Goal: Transaction & Acquisition: Purchase product/service

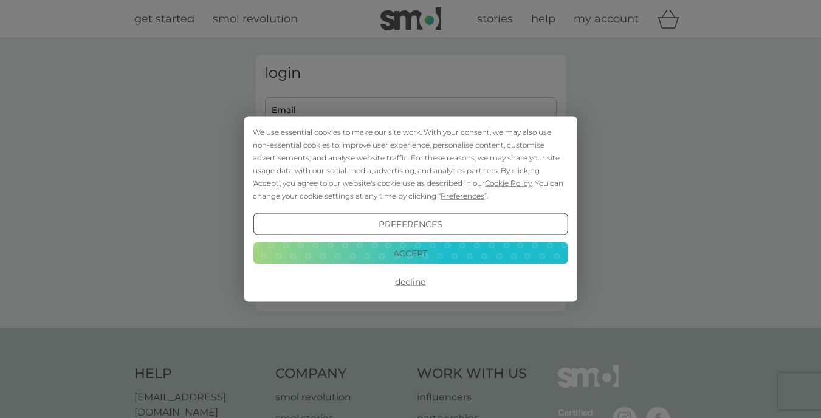
click at [412, 249] on button "Accept" at bounding box center [410, 253] width 315 height 22
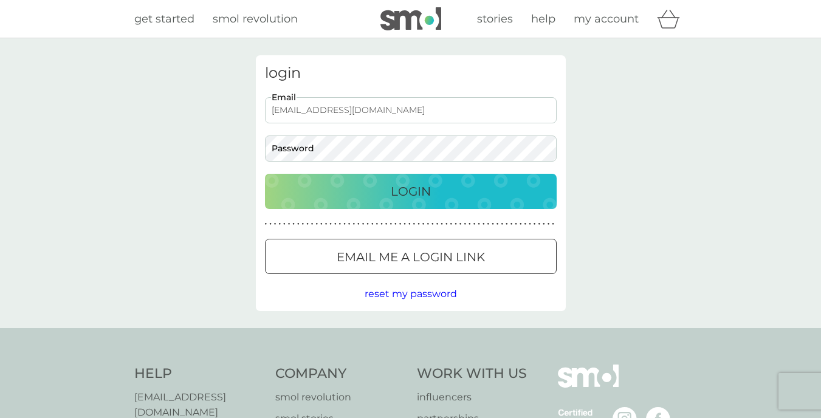
type input "l_littler@yahoo.co.uk"
click at [379, 183] on div "Login" at bounding box center [410, 191] width 267 height 19
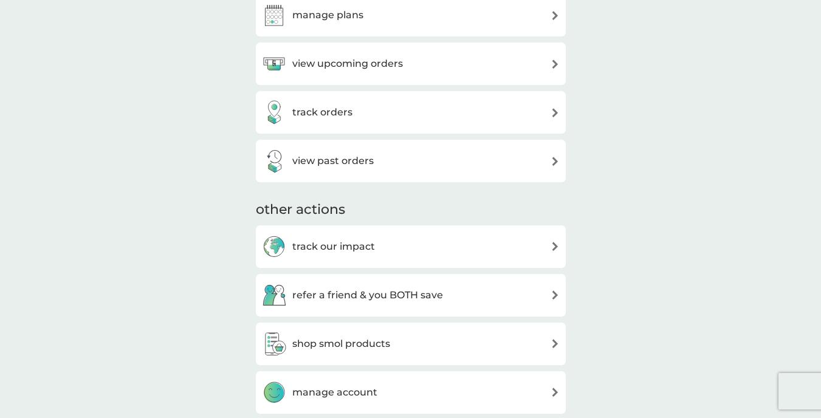
scroll to position [319, 0]
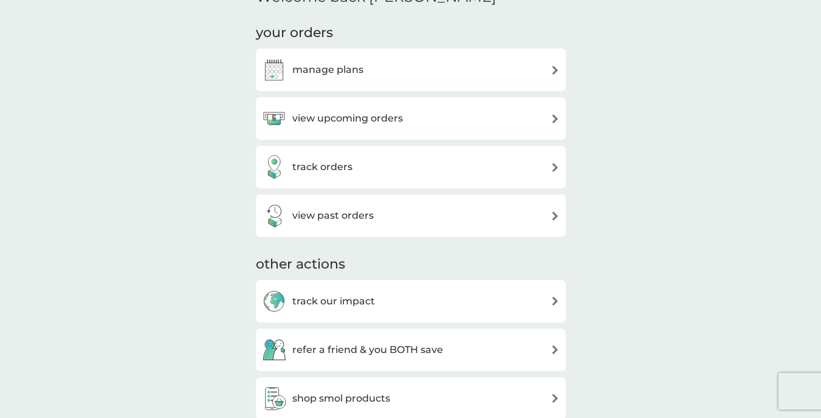
click at [557, 66] on img at bounding box center [554, 70] width 9 height 9
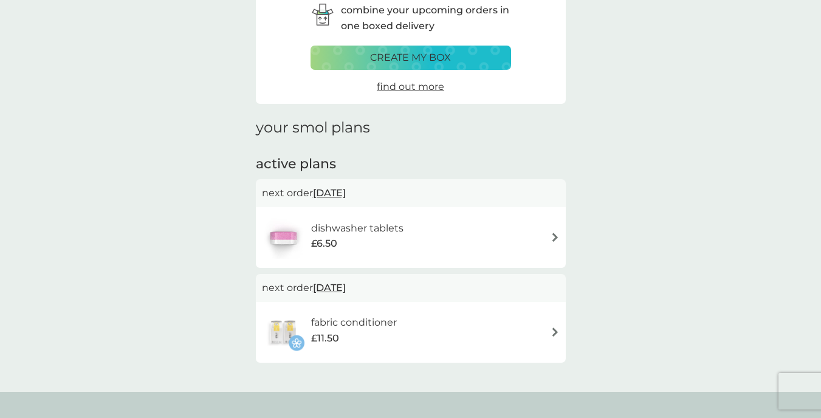
scroll to position [63, 0]
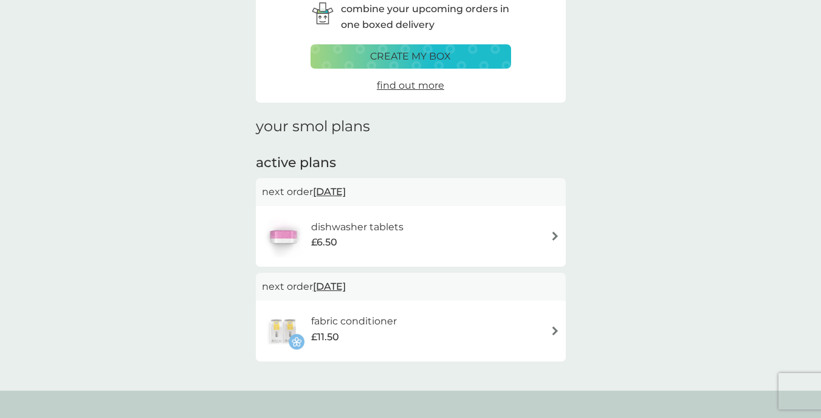
click at [344, 192] on span "29 Oct 2025" at bounding box center [329, 192] width 33 height 24
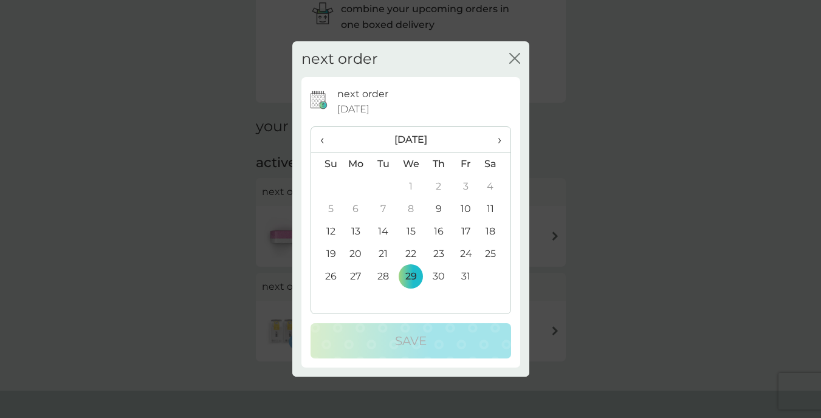
click at [515, 57] on icon "close" at bounding box center [514, 58] width 11 height 11
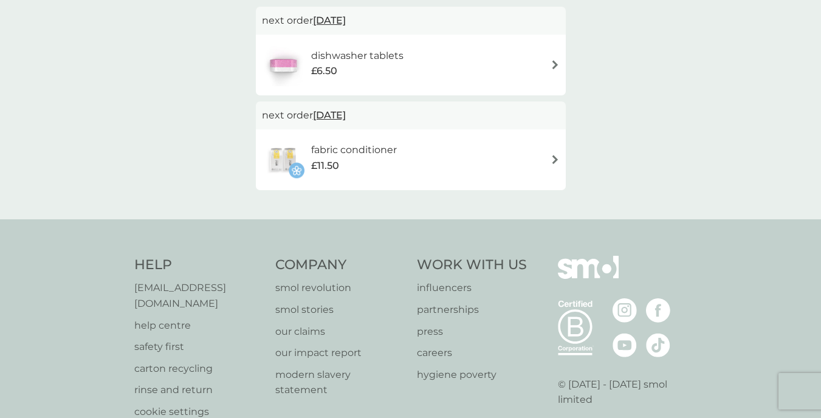
scroll to position [0, 0]
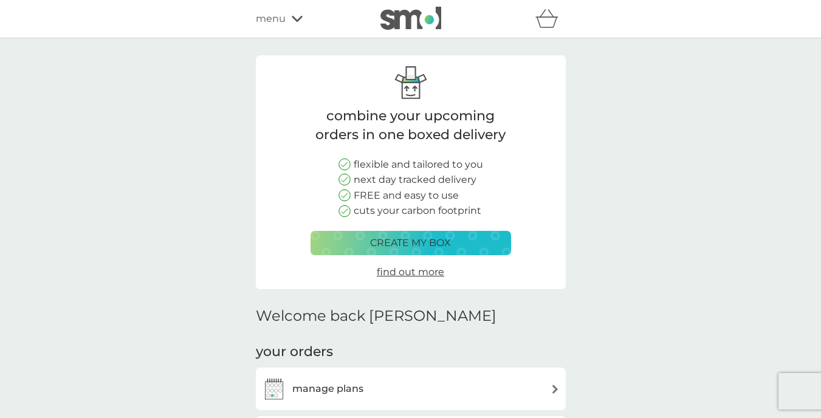
scroll to position [319, 0]
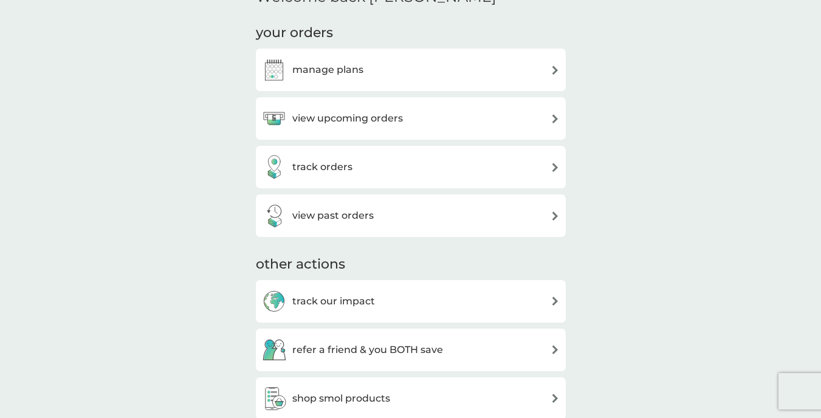
click at [547, 120] on div "view upcoming orders" at bounding box center [411, 118] width 298 height 24
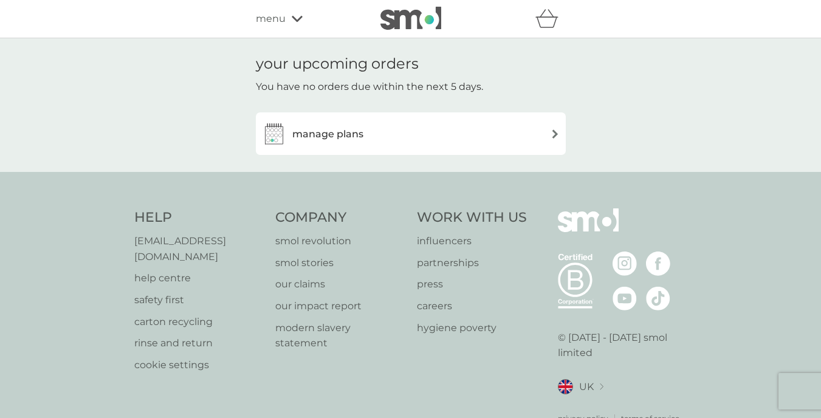
click at [335, 132] on h3 "manage plans" at bounding box center [327, 134] width 71 height 16
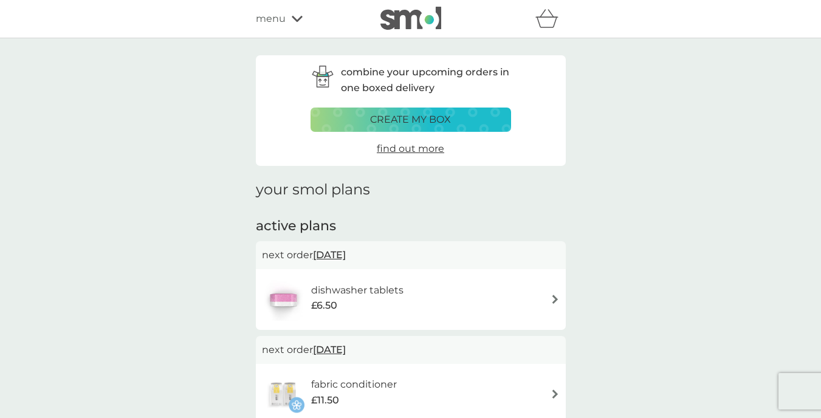
click at [278, 18] on span "menu" at bounding box center [271, 19] width 30 height 16
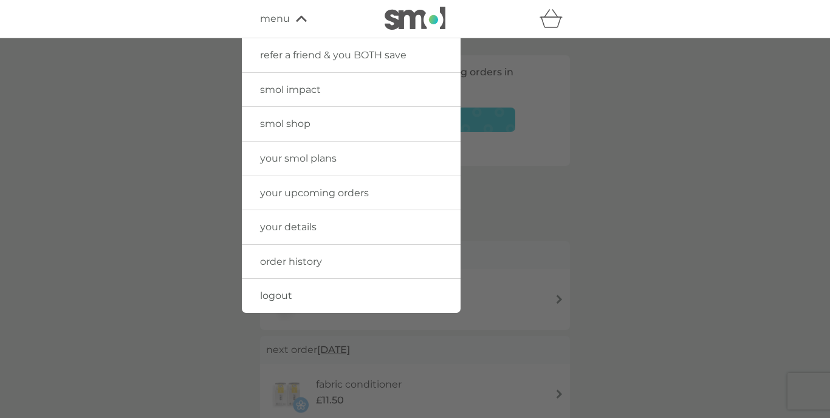
click at [196, 101] on div at bounding box center [415, 247] width 830 height 418
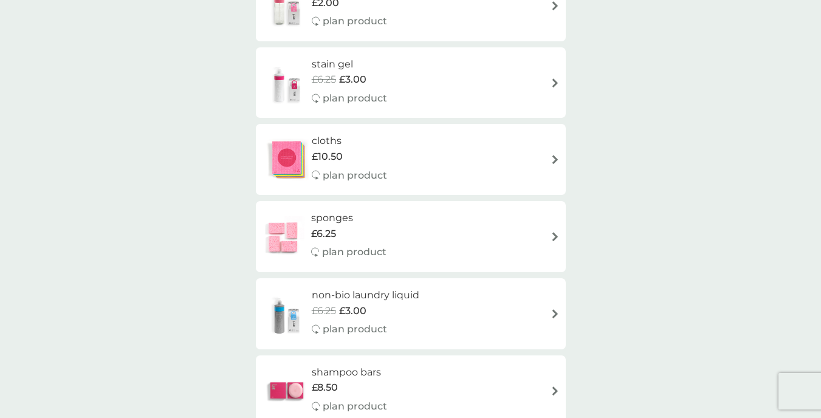
scroll to position [1945, 0]
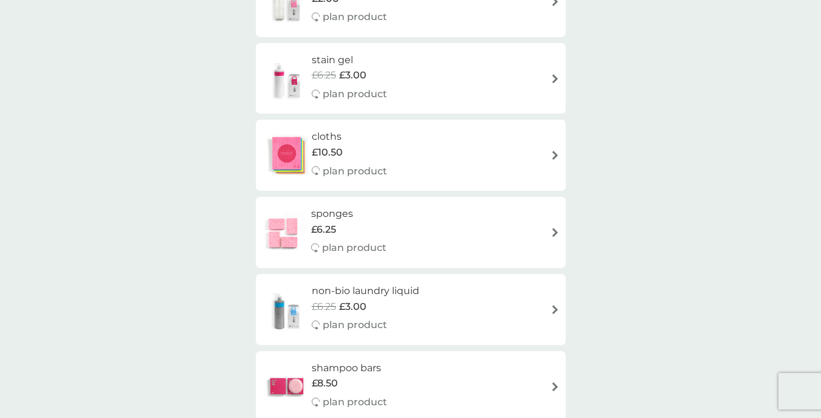
click at [290, 211] on img at bounding box center [283, 232] width 43 height 43
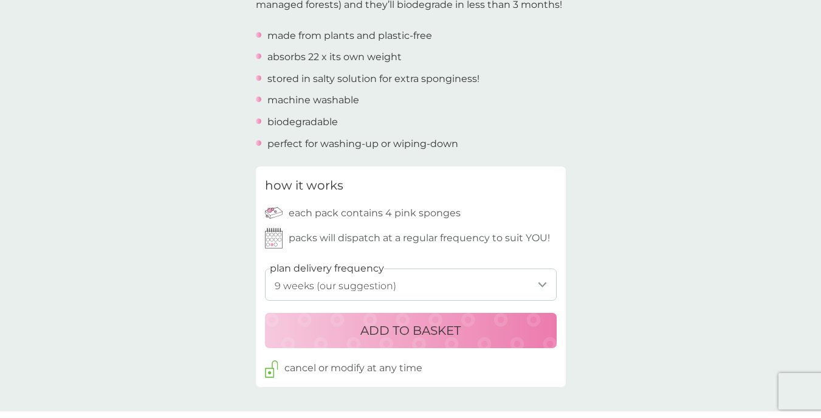
scroll to position [423, 0]
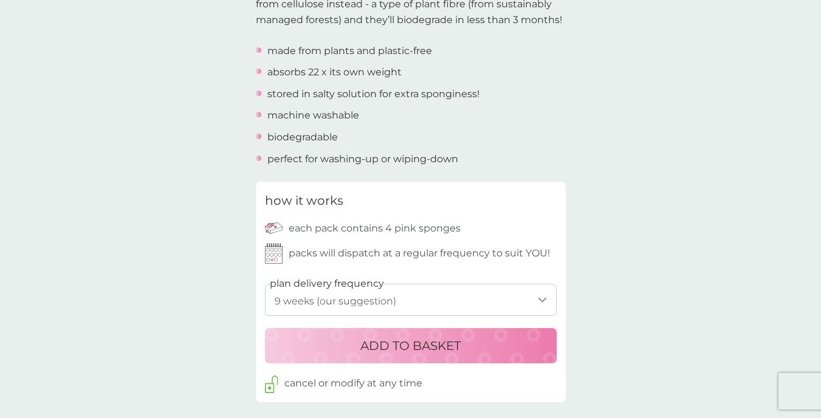
select select "84"
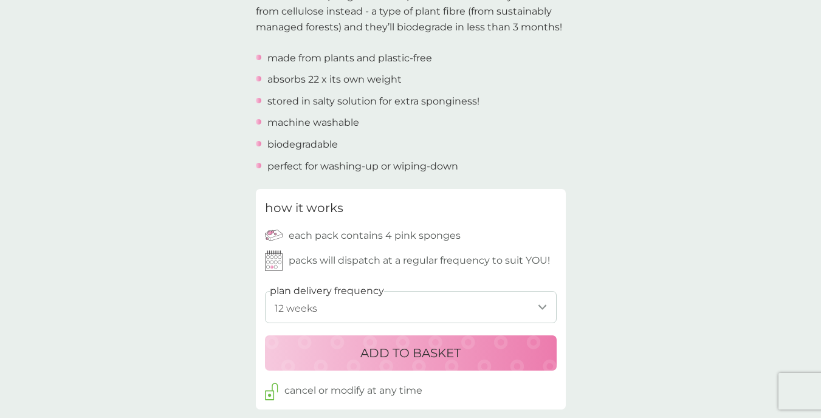
scroll to position [355, 0]
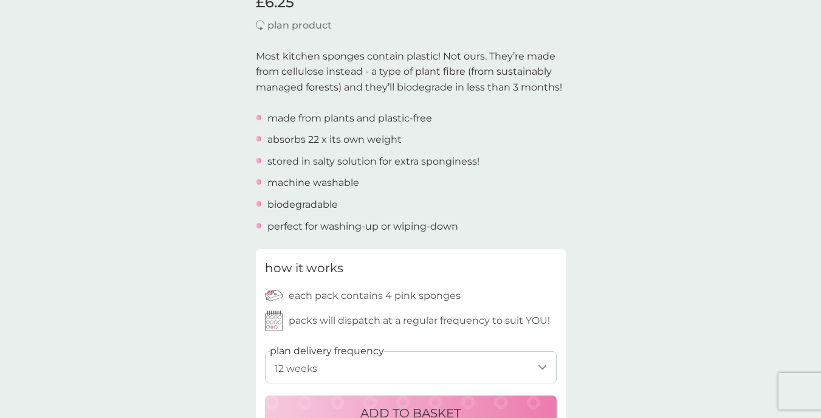
click at [375, 406] on p "ADD TO BASKET" at bounding box center [410, 412] width 100 height 19
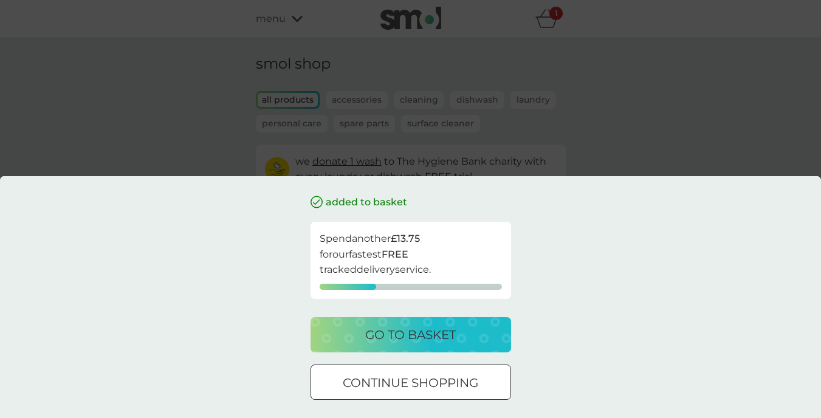
click at [423, 377] on div at bounding box center [411, 383] width 44 height 13
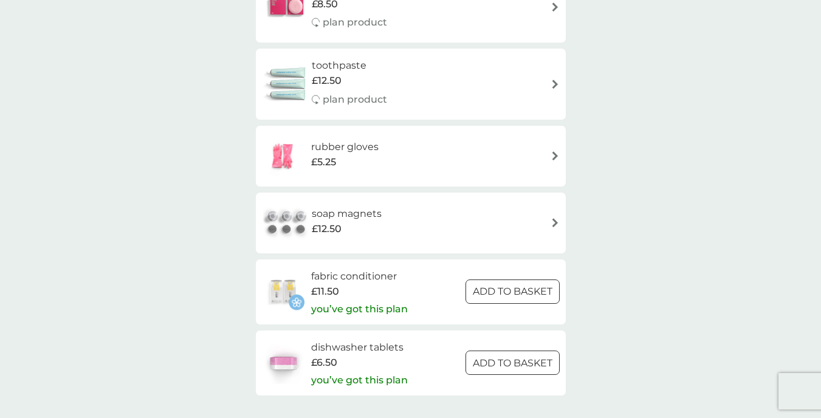
scroll to position [1627, 0]
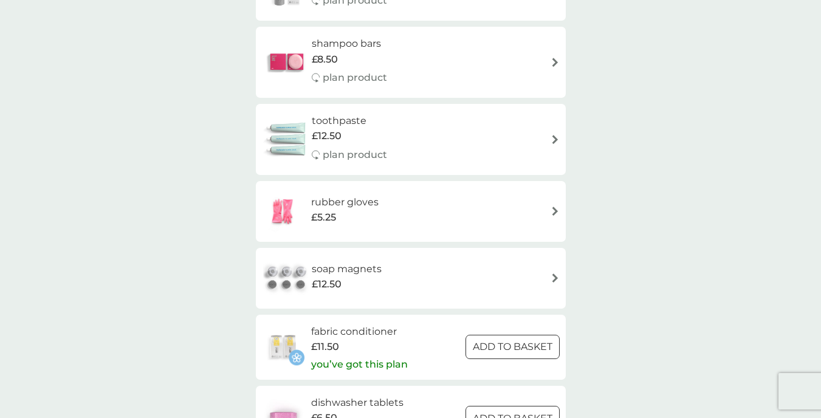
click at [321, 261] on h6 "soap magnets" at bounding box center [347, 269] width 70 height 16
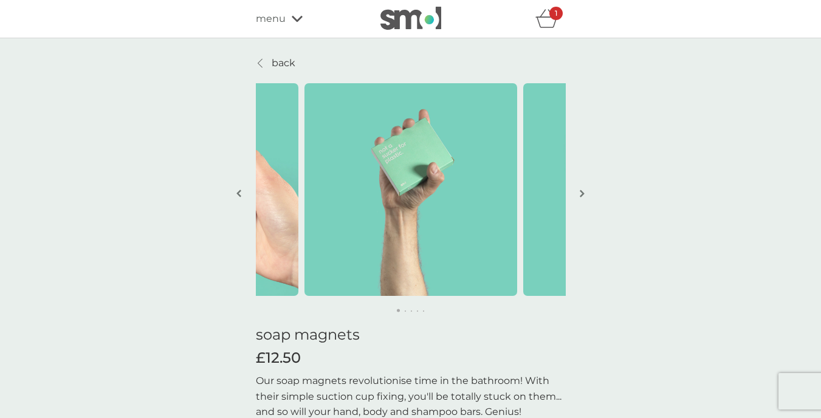
click at [578, 191] on button "button" at bounding box center [582, 194] width 9 height 61
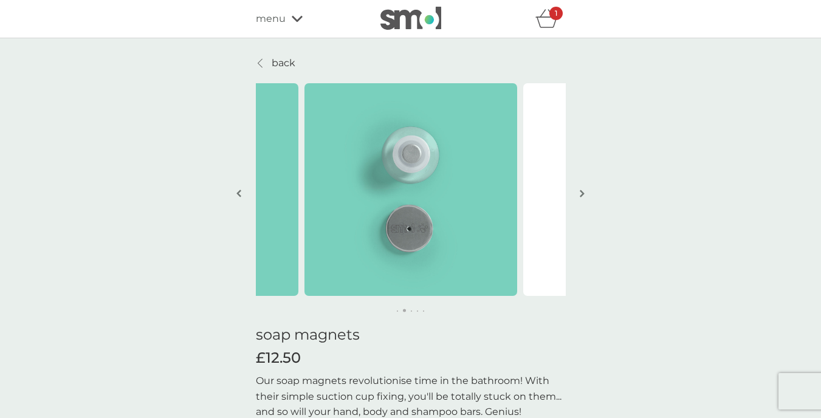
click at [578, 191] on button "button" at bounding box center [582, 194] width 9 height 61
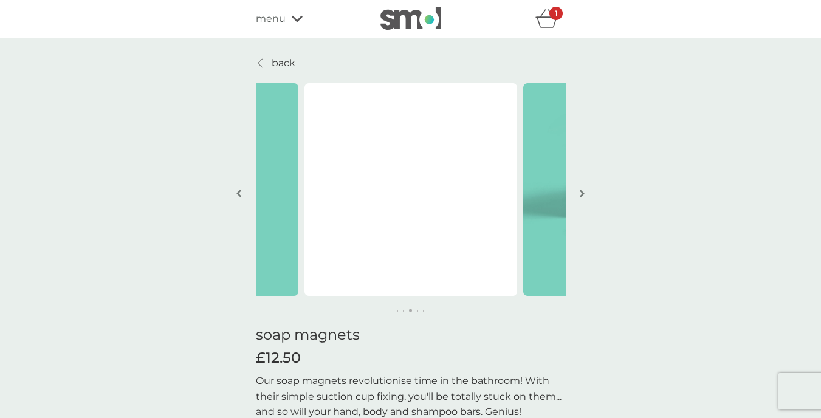
click at [579, 191] on button "button" at bounding box center [582, 194] width 9 height 61
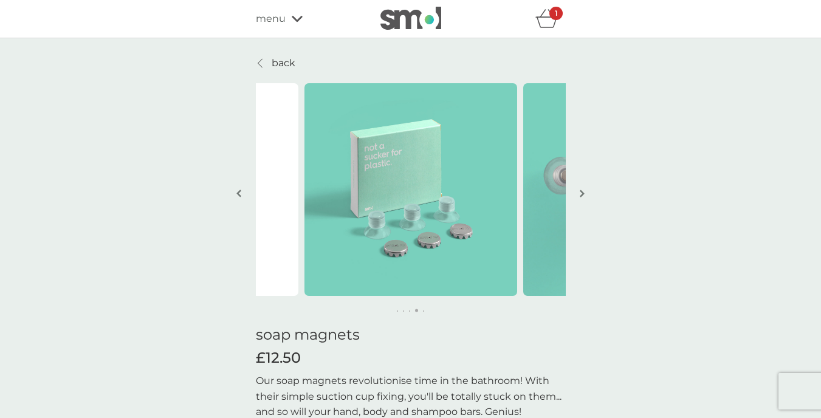
click at [579, 191] on button "button" at bounding box center [582, 194] width 9 height 61
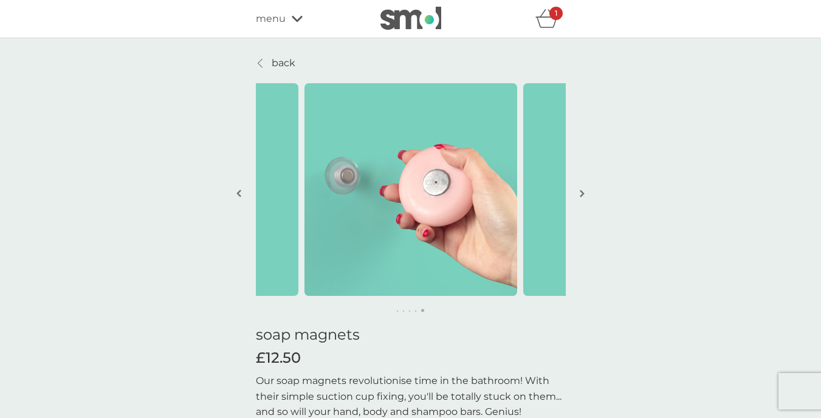
click at [241, 193] on button "button" at bounding box center [239, 194] width 9 height 61
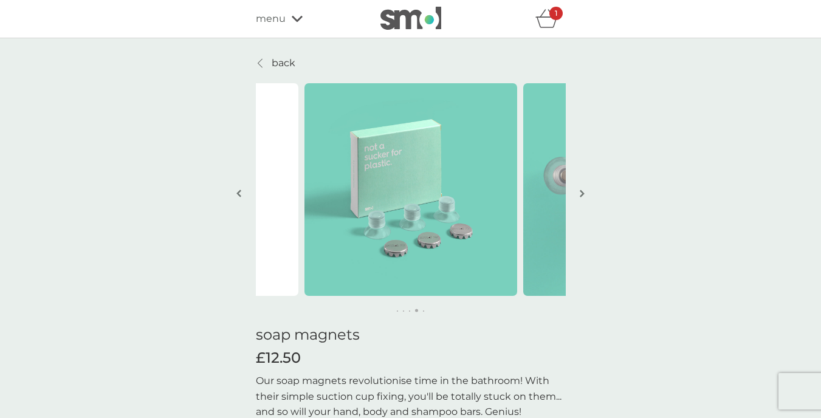
click at [583, 189] on img "button" at bounding box center [582, 193] width 5 height 9
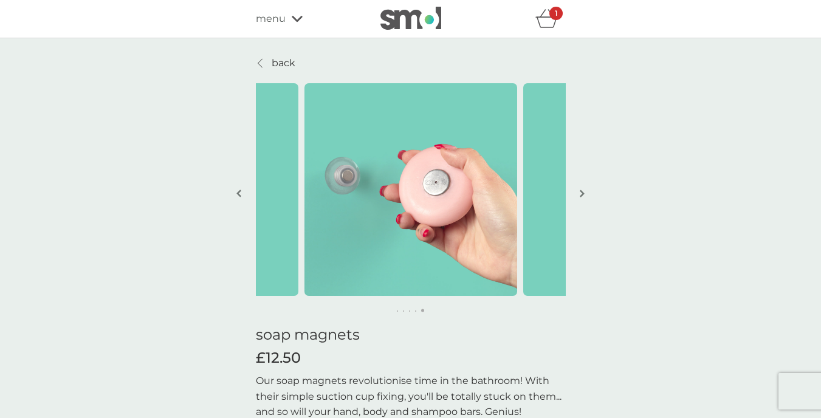
click at [583, 189] on img "button" at bounding box center [582, 193] width 5 height 9
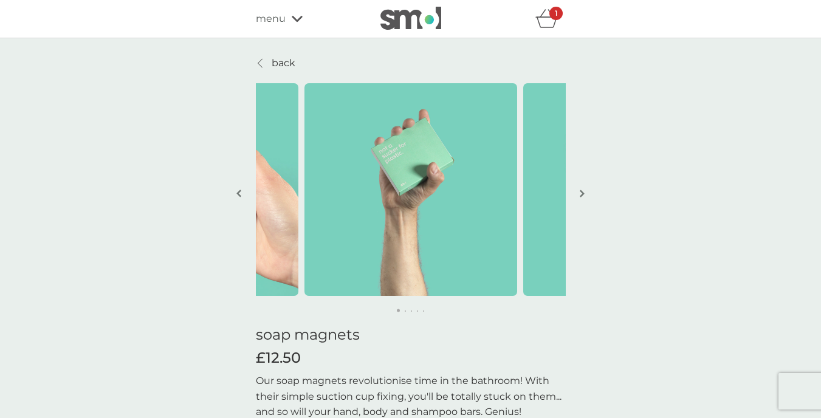
click at [583, 189] on img "button" at bounding box center [582, 193] width 5 height 9
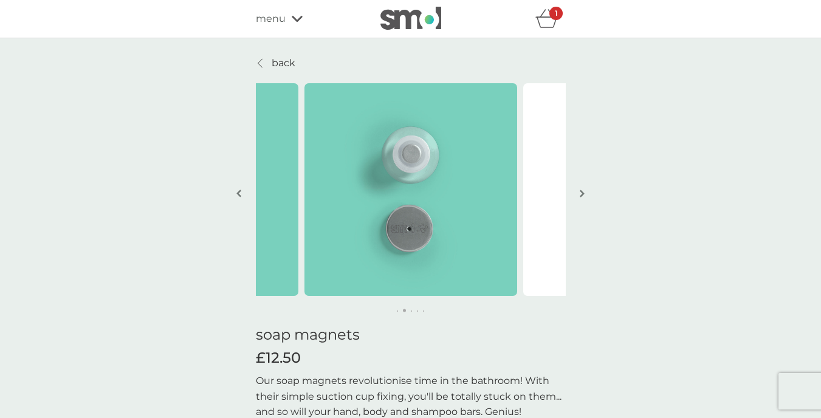
click at [257, 60] on div at bounding box center [260, 63] width 9 height 10
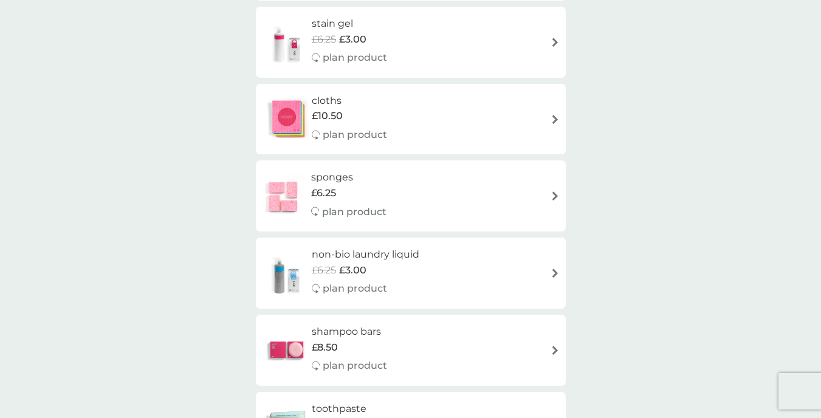
scroll to position [1517, 0]
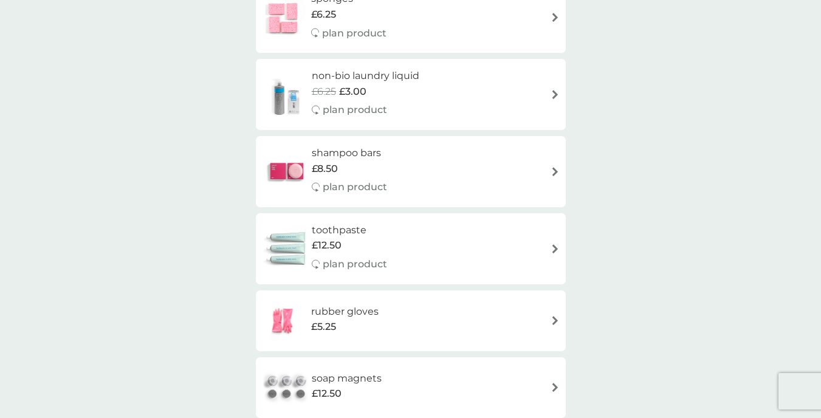
click at [367, 68] on h6 "non-bio laundry liquid" at bounding box center [366, 76] width 108 height 16
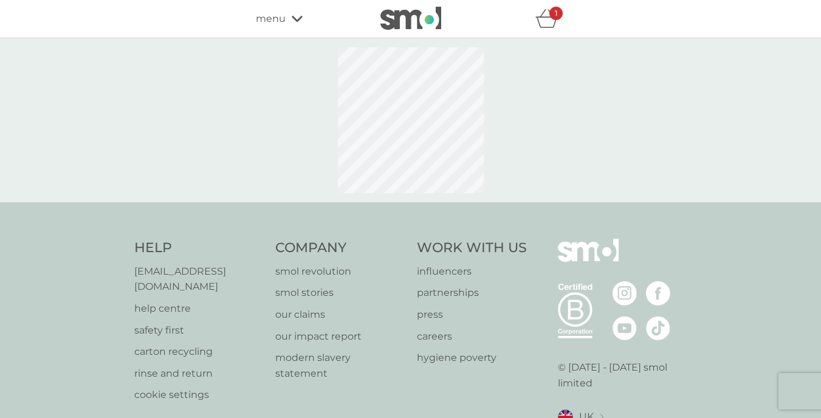
select select "91"
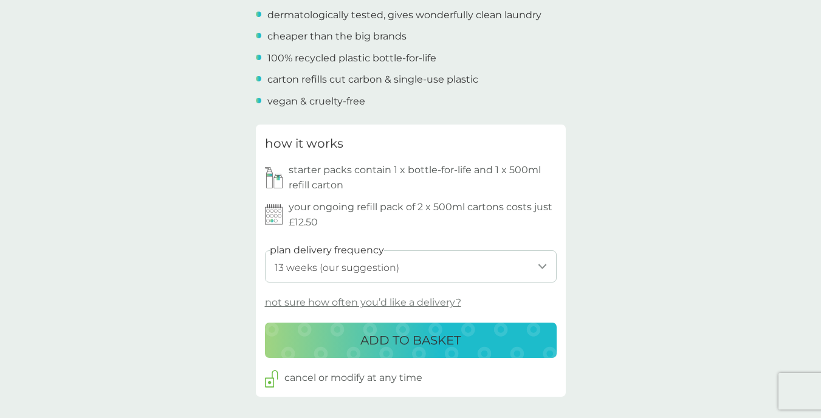
scroll to position [461, 0]
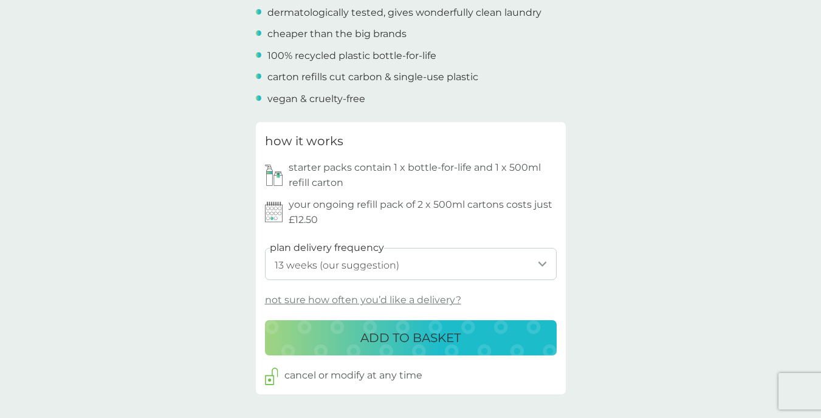
click at [434, 295] on p "not sure how often you’d like a delivery?" at bounding box center [363, 300] width 196 height 16
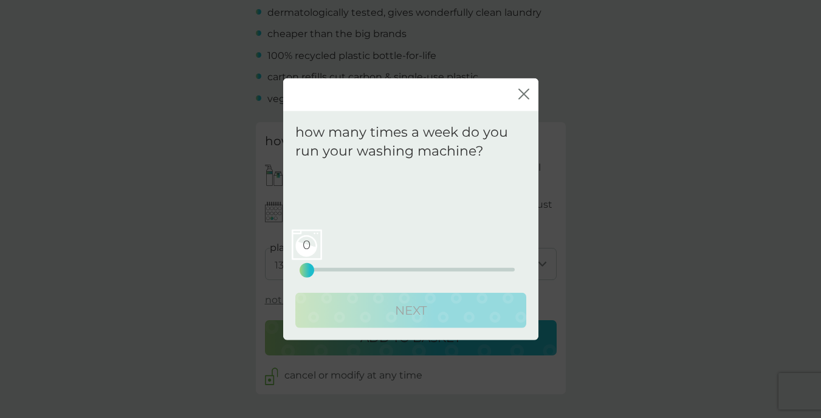
click at [419, 269] on div "0 0 12.5 25" at bounding box center [411, 269] width 208 height 4
drag, startPoint x: 419, startPoint y: 269, endPoint x: 299, endPoint y: 252, distance: 121.4
click at [307, 267] on div "0" at bounding box center [306, 269] width 5 height 5
click at [524, 92] on icon "close" at bounding box center [523, 93] width 11 height 11
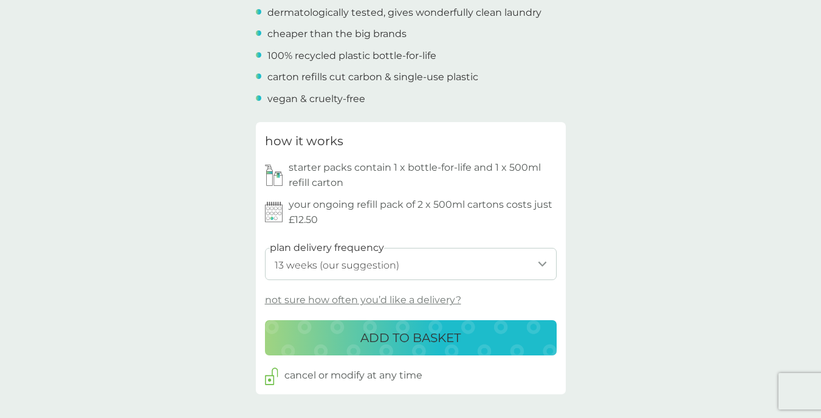
click at [394, 334] on p "ADD TO BASKET" at bounding box center [410, 337] width 100 height 19
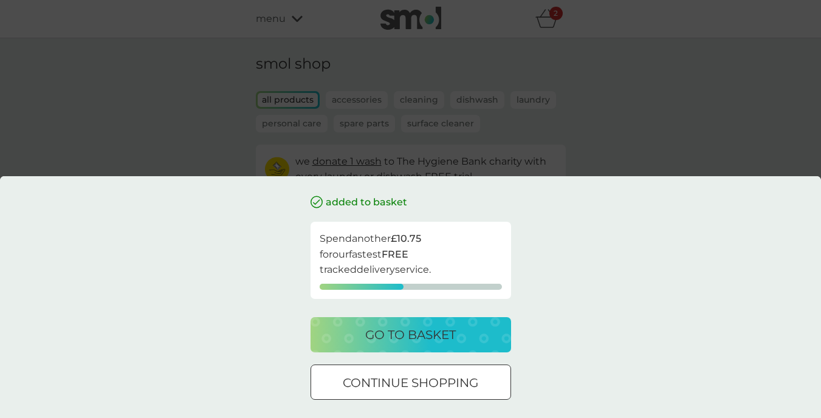
drag, startPoint x: 403, startPoint y: 333, endPoint x: 639, endPoint y: 352, distance: 236.6
click at [639, 352] on div "added to basket Spend another £10.75 for our fastest FREE tracked delivery serv…" at bounding box center [410, 297] width 821 height 242
click at [427, 372] on button "continue shopping" at bounding box center [410, 382] width 201 height 35
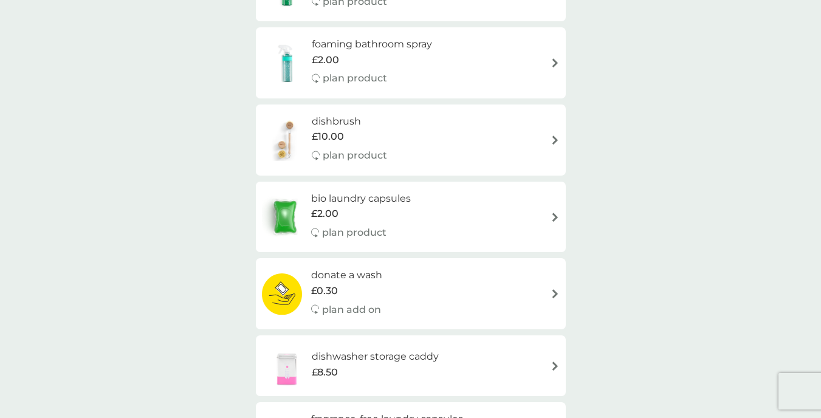
scroll to position [539, 0]
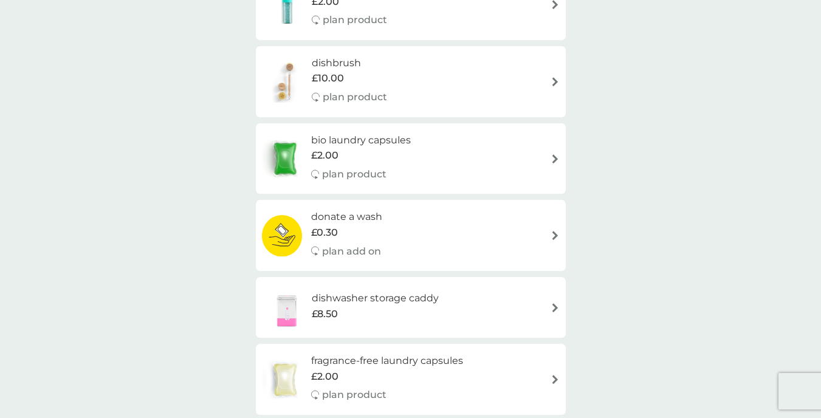
click at [529, 227] on div "donate a wash £0.30 plan add on" at bounding box center [411, 235] width 298 height 53
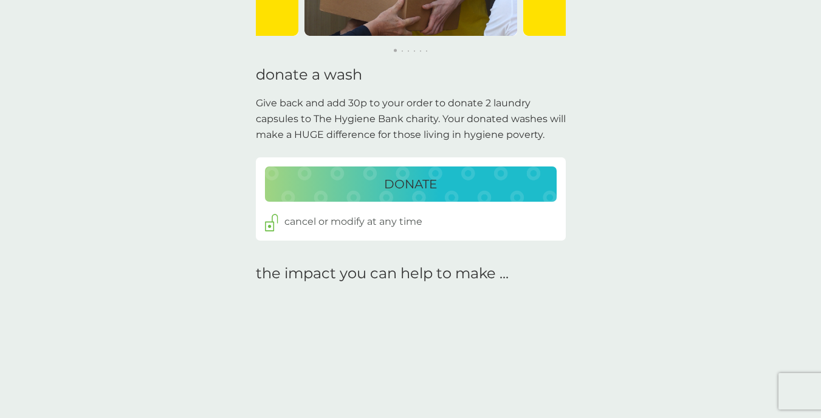
scroll to position [176, 0]
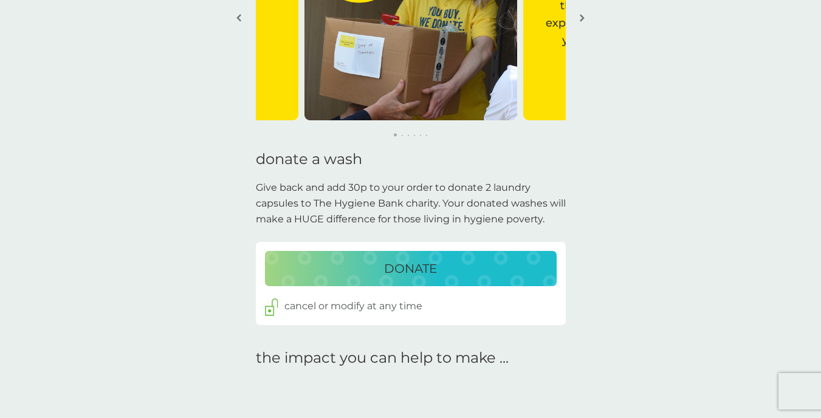
click at [425, 259] on p "DONATE" at bounding box center [410, 268] width 53 height 19
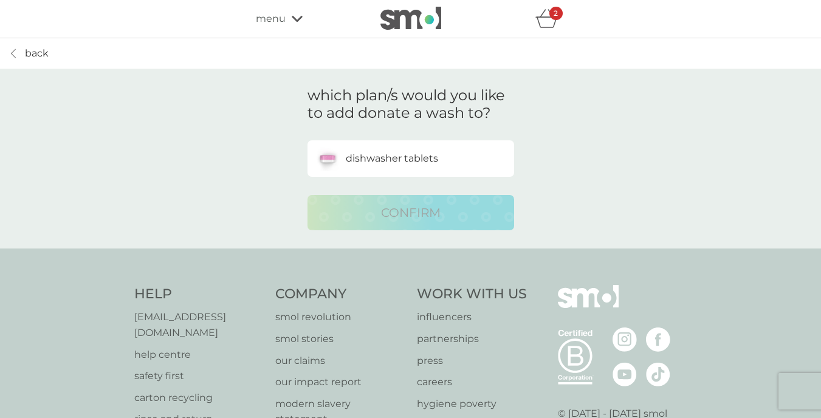
click at [389, 157] on p "dishwasher tablets" at bounding box center [392, 159] width 92 height 16
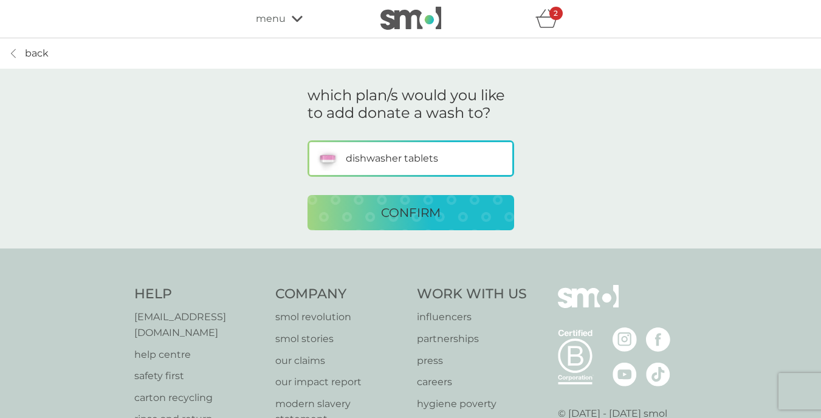
click at [425, 211] on p "CONFIRM" at bounding box center [411, 212] width 60 height 19
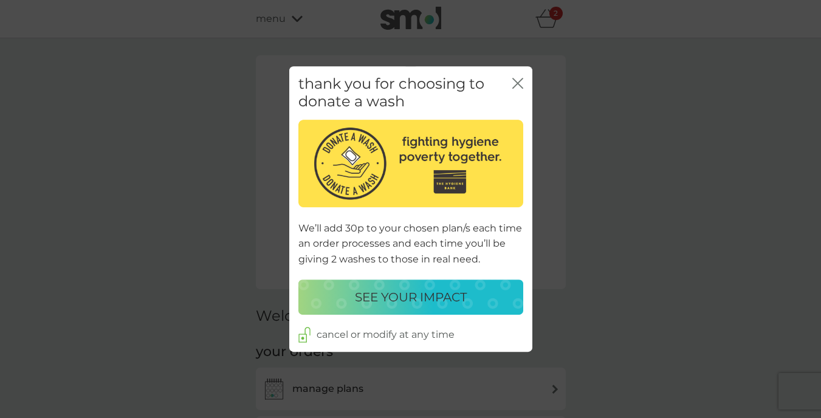
click at [520, 81] on icon "close" at bounding box center [517, 83] width 11 height 11
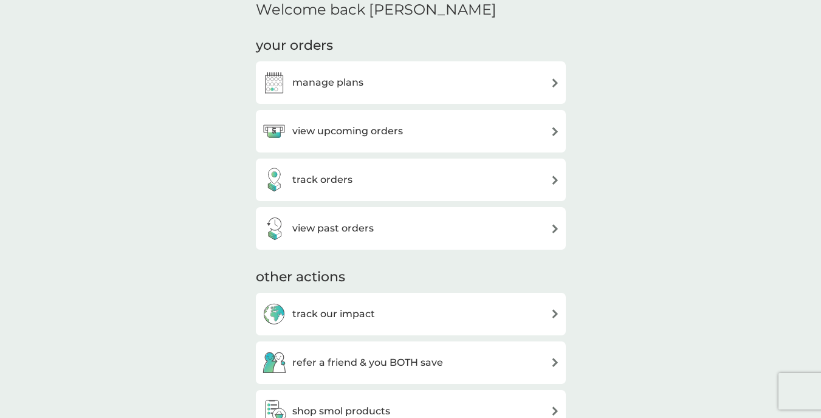
scroll to position [37, 0]
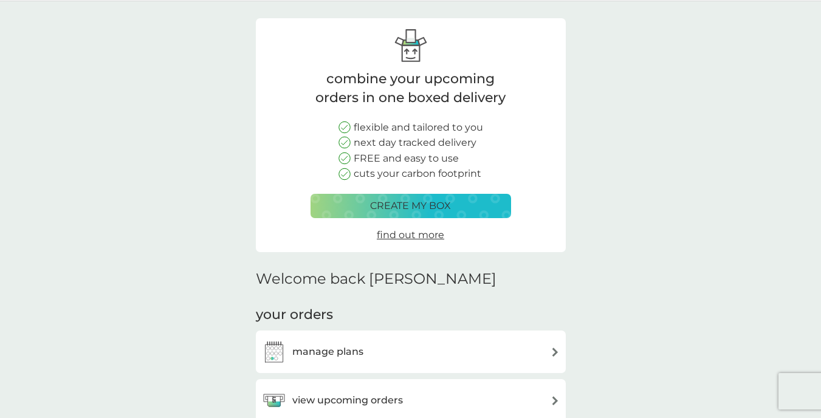
click at [417, 201] on p "create my box" at bounding box center [410, 206] width 81 height 16
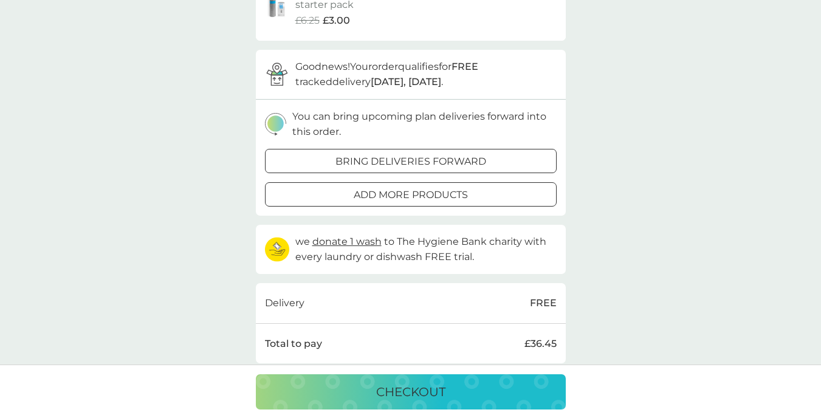
scroll to position [285, 0]
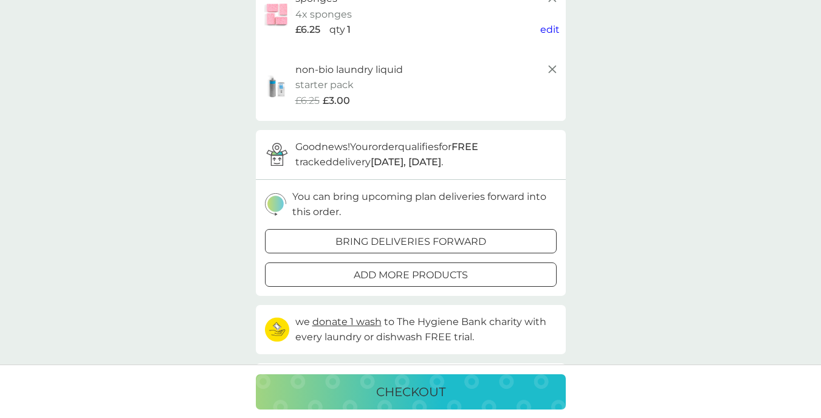
click at [429, 237] on div at bounding box center [411, 241] width 44 height 13
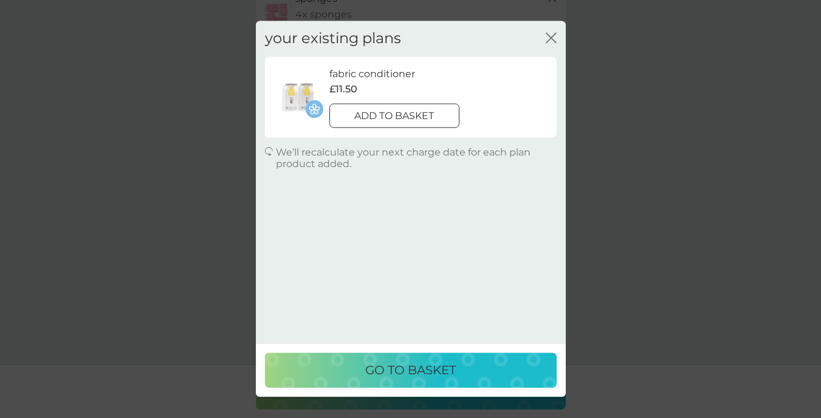
click at [548, 39] on icon "close" at bounding box center [551, 37] width 11 height 11
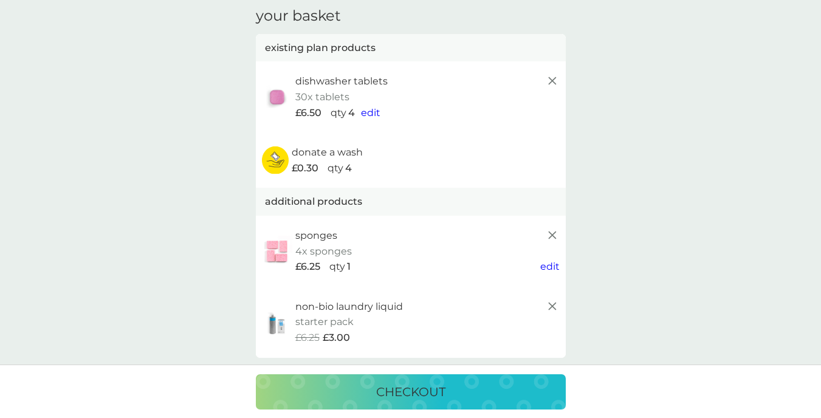
scroll to position [0, 0]
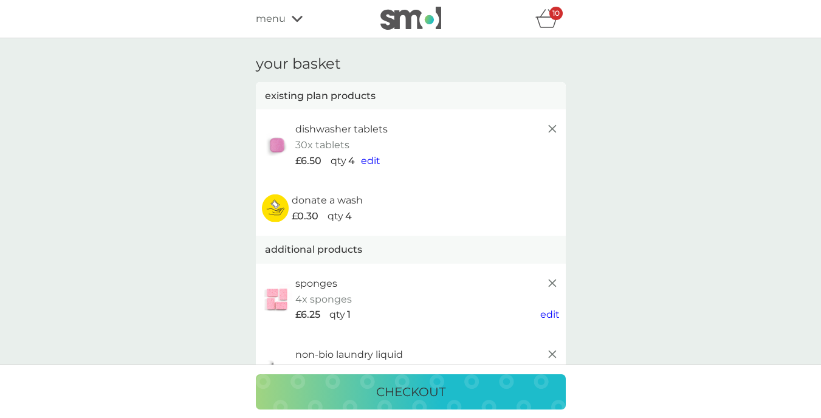
click at [555, 22] on icon "basket" at bounding box center [546, 22] width 21 height 11
click at [373, 161] on span "edit" at bounding box center [370, 161] width 19 height 12
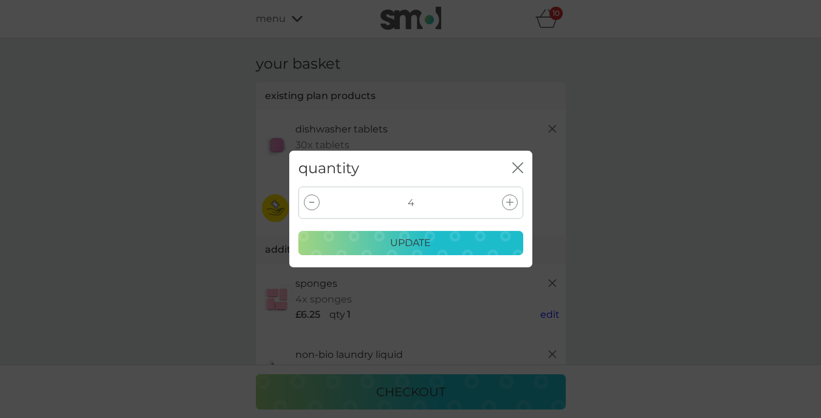
click at [309, 203] on icon at bounding box center [311, 202] width 5 height 1
click at [413, 241] on p "update" at bounding box center [410, 243] width 41 height 16
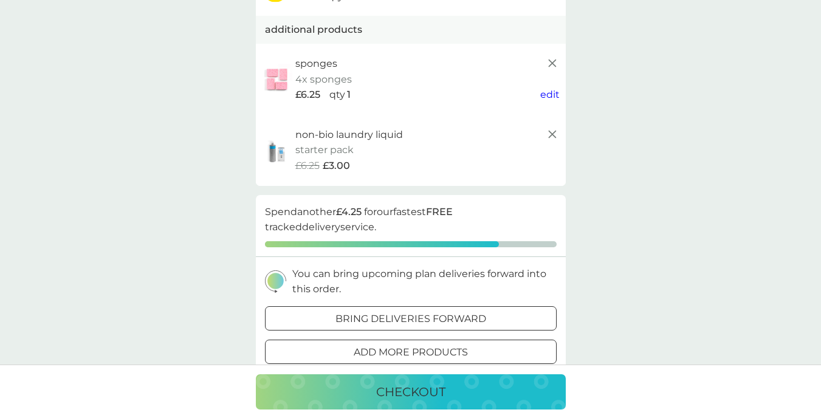
scroll to position [300, 0]
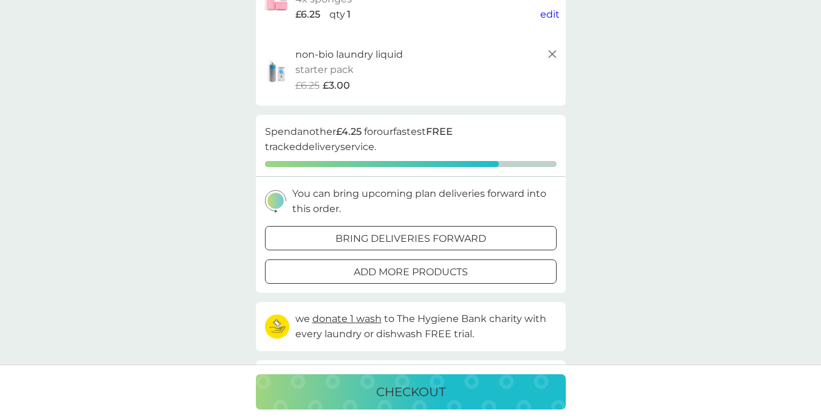
click at [399, 393] on p "checkout" at bounding box center [410, 391] width 69 height 19
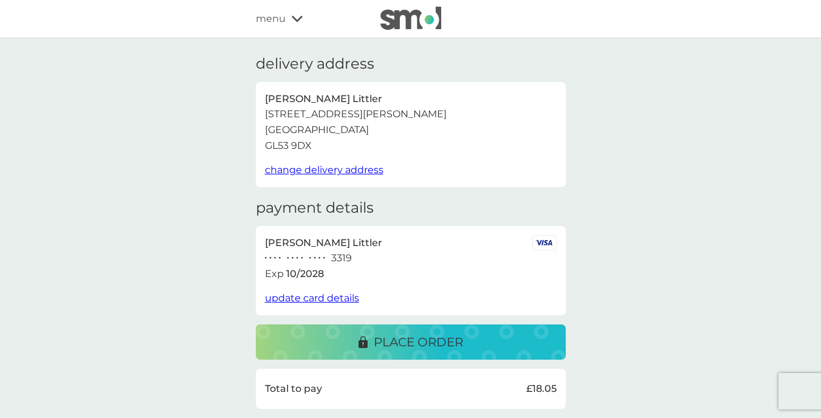
click at [312, 97] on p "Leon Littler" at bounding box center [323, 99] width 117 height 16
click at [326, 114] on p "50 Charlton Lane" at bounding box center [356, 114] width 182 height 16
click at [340, 170] on span "change delivery address" at bounding box center [324, 170] width 118 height 12
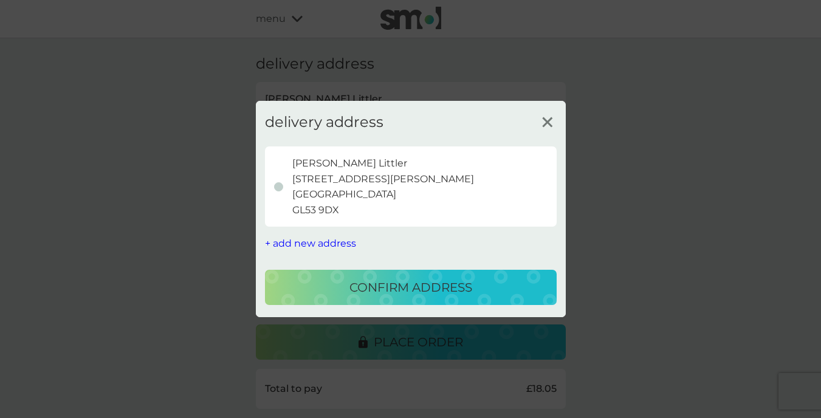
click at [345, 161] on p "Leon Littler 50 Charlton Lane Cheltenham GL53 9DX" at bounding box center [383, 187] width 182 height 62
click at [281, 187] on div at bounding box center [278, 186] width 9 height 9
click at [345, 174] on p "Leon Littler 50 Charlton Lane Cheltenham GL53 9DX" at bounding box center [383, 187] width 182 height 62
click at [344, 163] on p "Leon Littler 50 Charlton Lane Cheltenham GL53 9DX" at bounding box center [383, 187] width 182 height 62
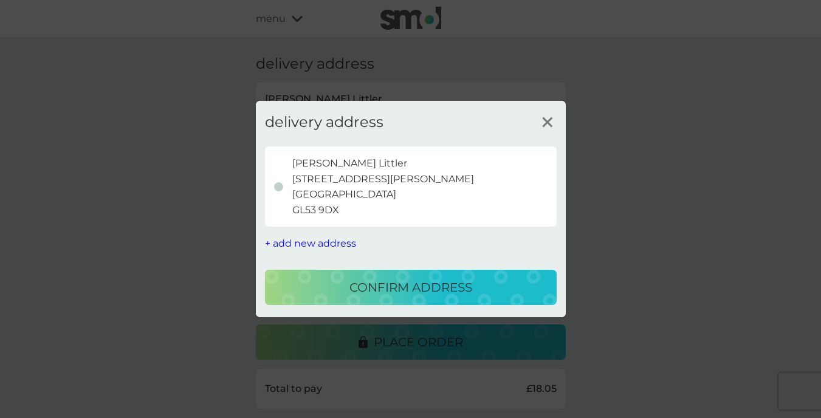
click at [390, 278] on p "confirm address" at bounding box center [410, 287] width 123 height 19
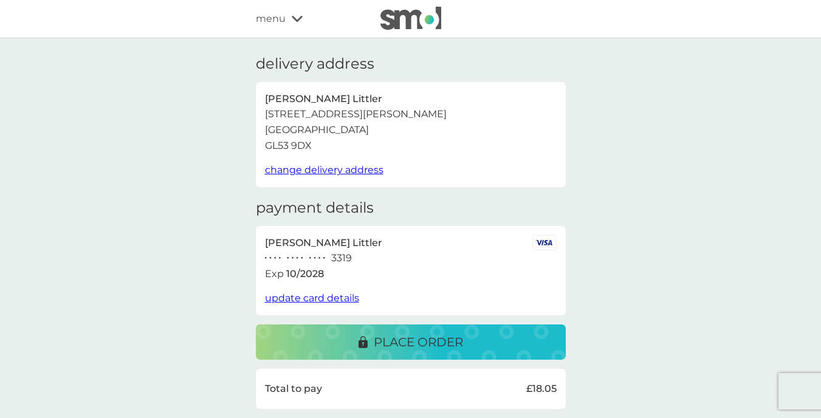
click at [338, 292] on span "update card details" at bounding box center [312, 298] width 94 height 12
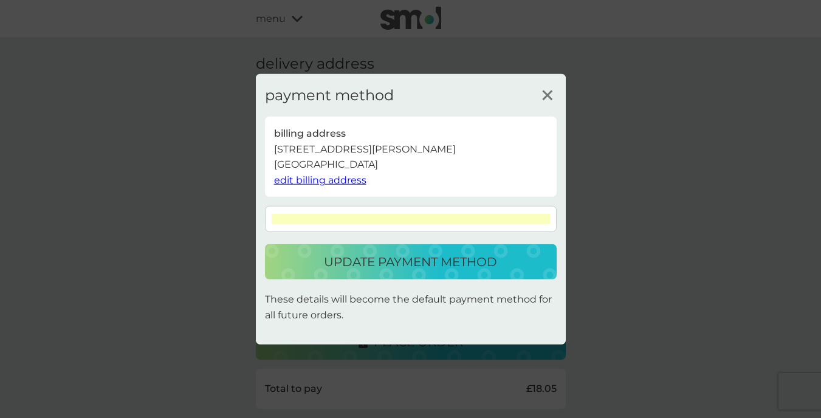
click at [441, 258] on p "update payment method" at bounding box center [410, 261] width 173 height 19
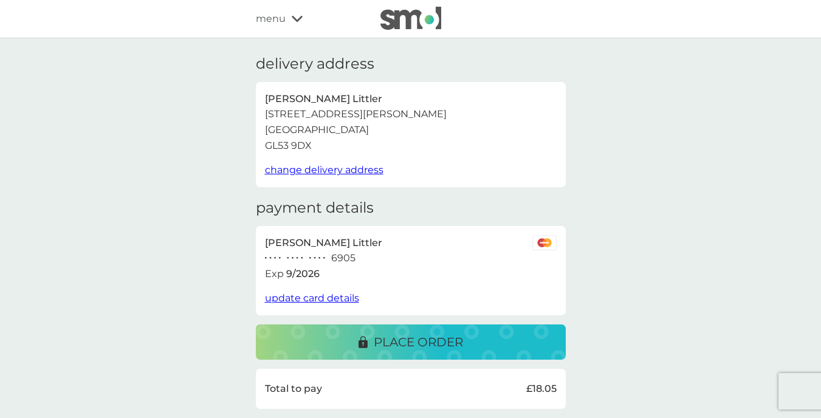
click at [355, 296] on span "update card details" at bounding box center [312, 298] width 94 height 12
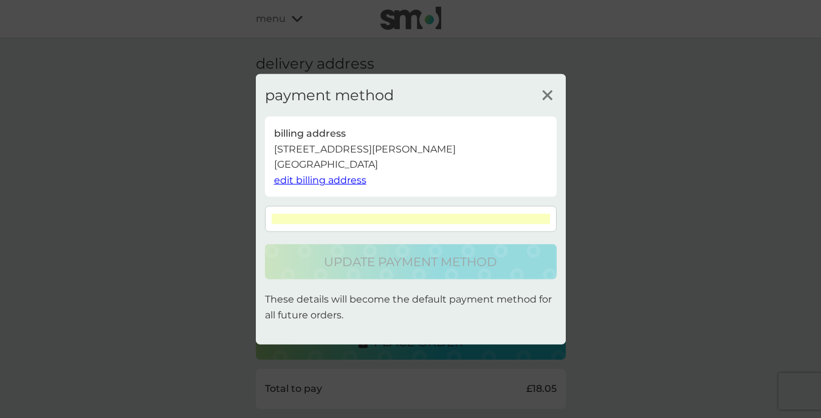
click at [551, 98] on icon at bounding box center [547, 95] width 18 height 18
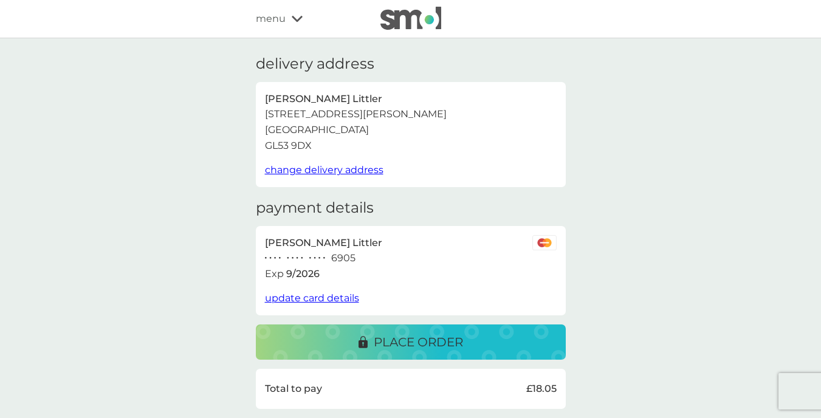
click at [341, 292] on span "update card details" at bounding box center [312, 298] width 94 height 12
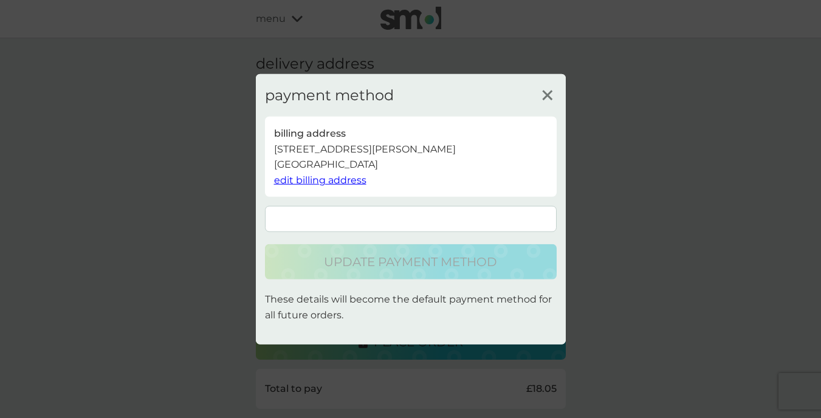
click at [547, 95] on line at bounding box center [547, 95] width 9 height 9
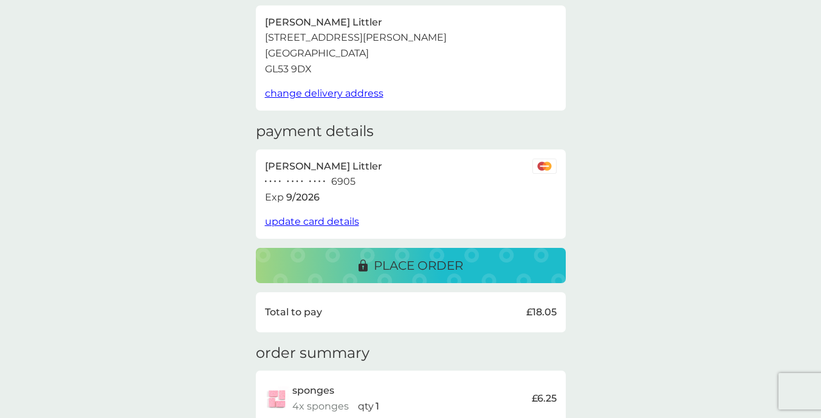
scroll to position [79, 0]
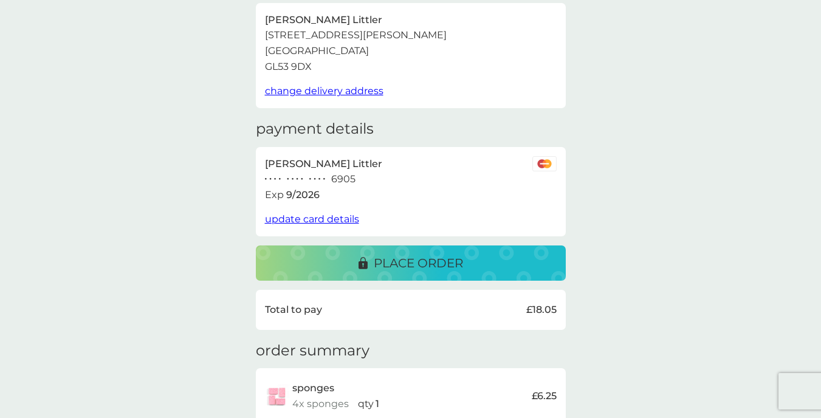
click at [400, 262] on p "place order" at bounding box center [418, 262] width 89 height 19
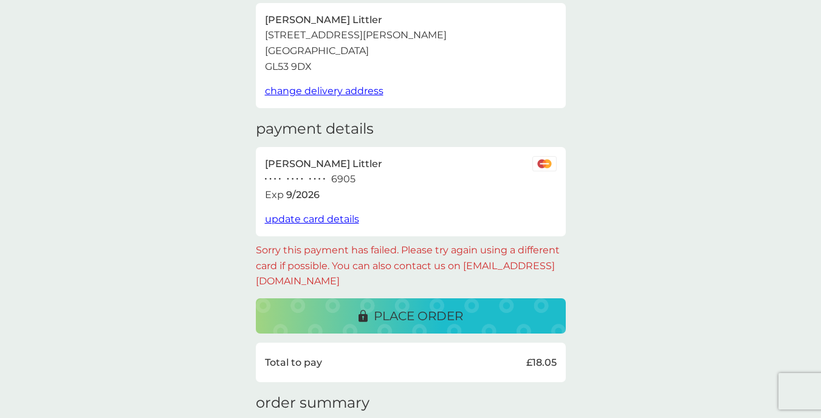
click at [313, 219] on span "update card details" at bounding box center [312, 219] width 94 height 12
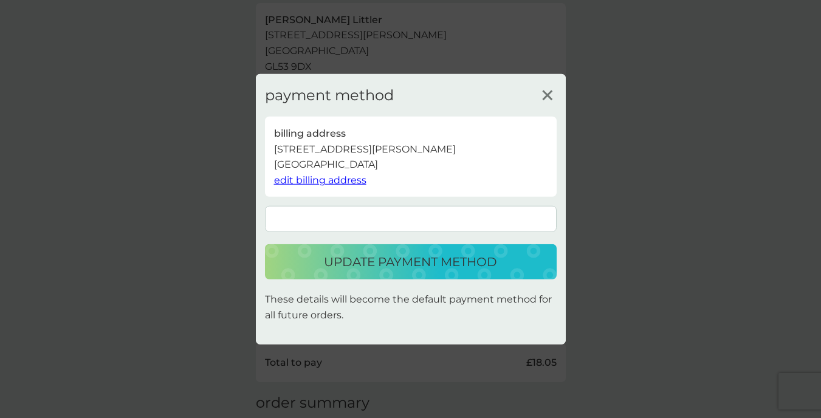
click at [422, 256] on p "update payment method" at bounding box center [410, 261] width 173 height 19
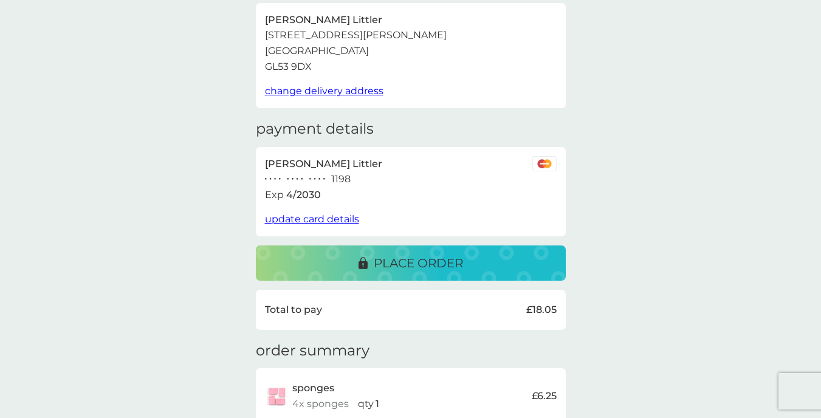
click at [422, 256] on p "place order" at bounding box center [418, 262] width 89 height 19
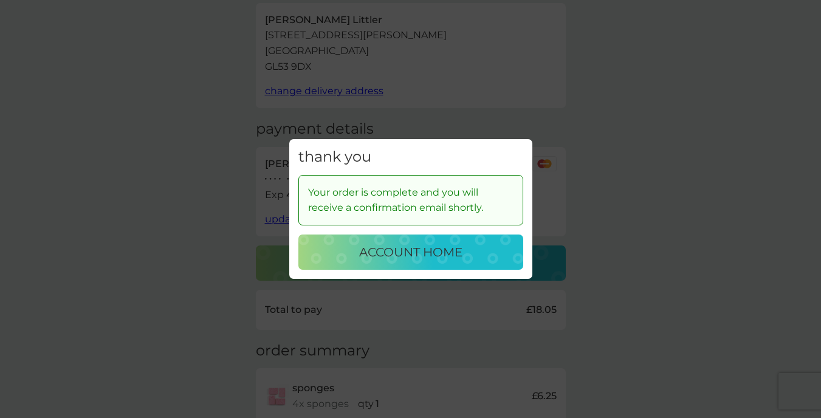
click at [478, 256] on div "account home" at bounding box center [410, 251] width 201 height 19
